Goal: Navigation & Orientation: Find specific page/section

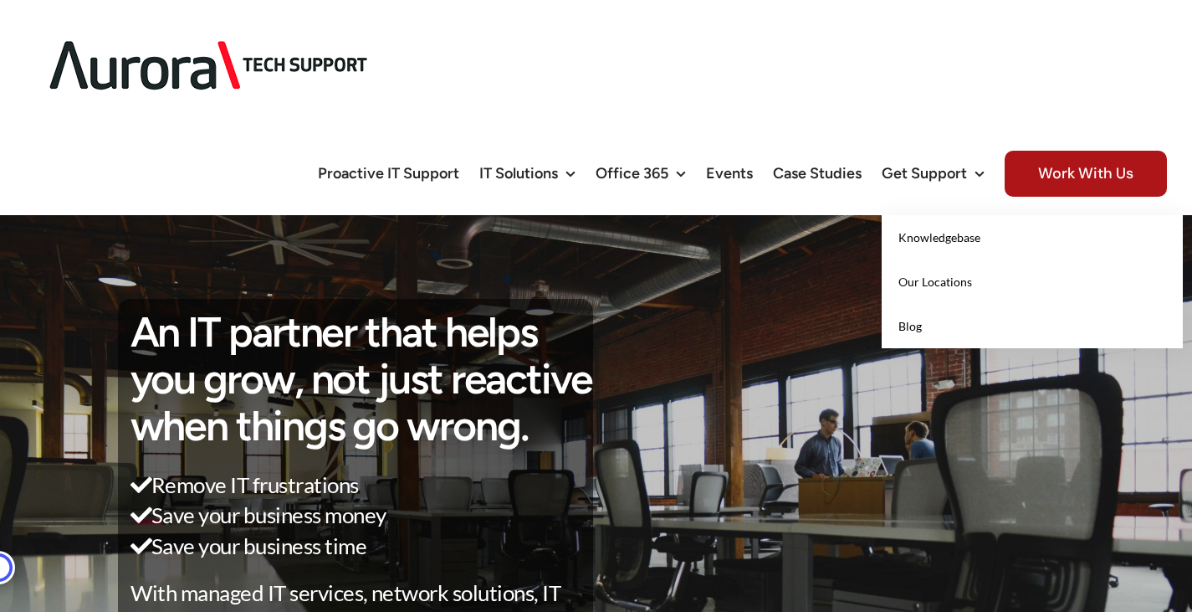
click at [944, 259] on link "Our Locations" at bounding box center [1032, 281] width 301 height 44
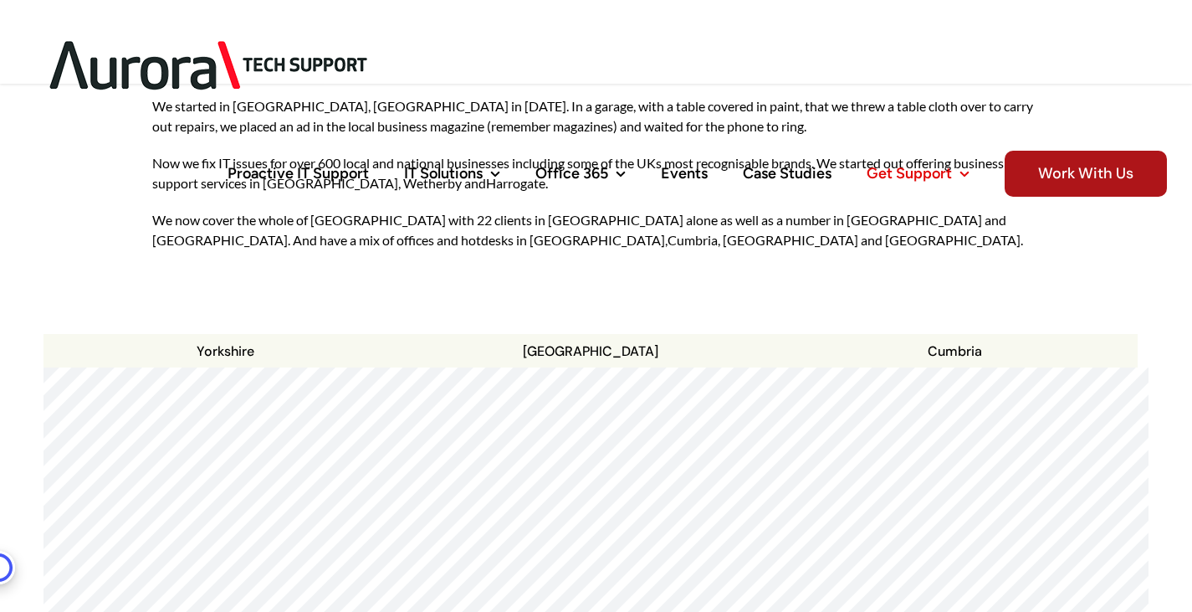
scroll to position [234, 0]
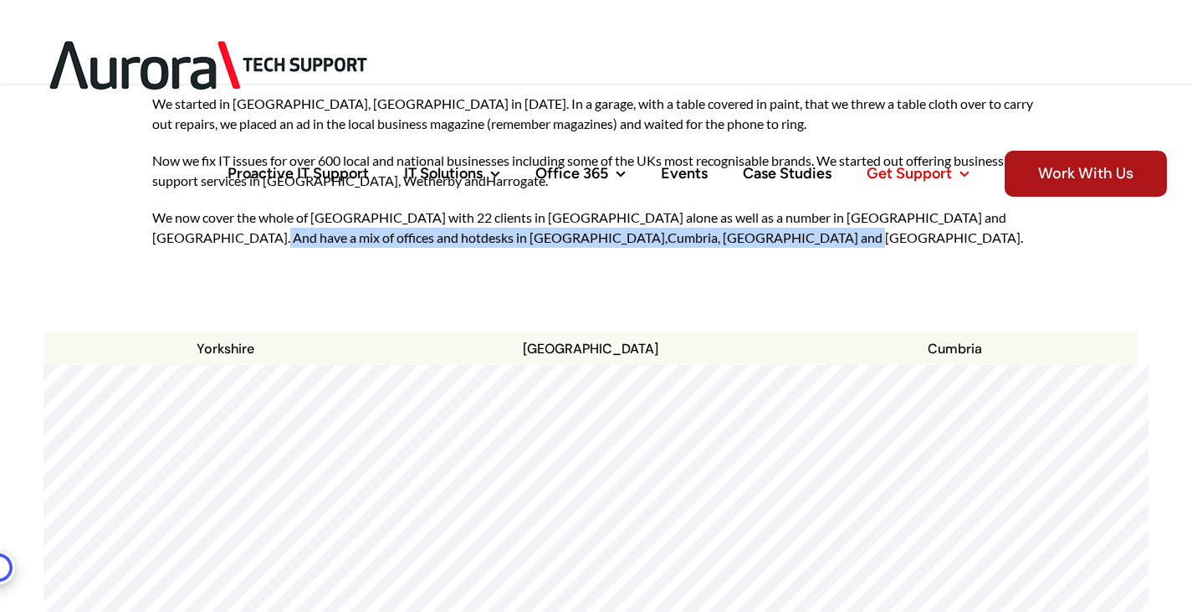
drag, startPoint x: 1187, startPoint y: 185, endPoint x: 1200, endPoint y: 221, distance: 38.1
click at [802, 166] on span "Case Studies" at bounding box center [787, 173] width 89 height 15
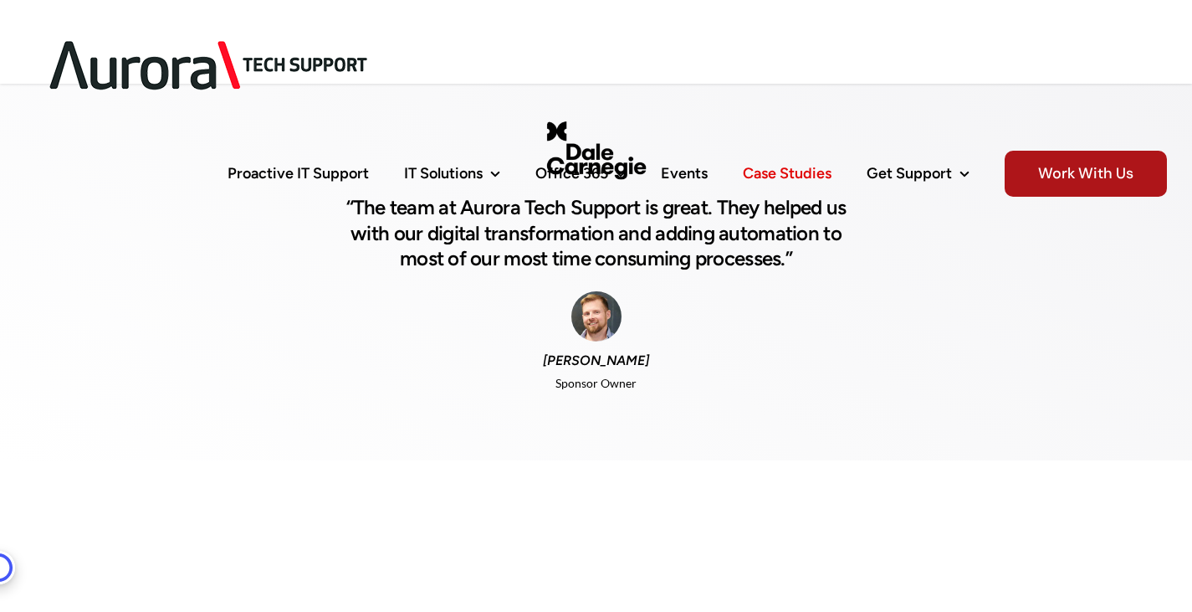
scroll to position [206, 0]
